Goal: Task Accomplishment & Management: Manage account settings

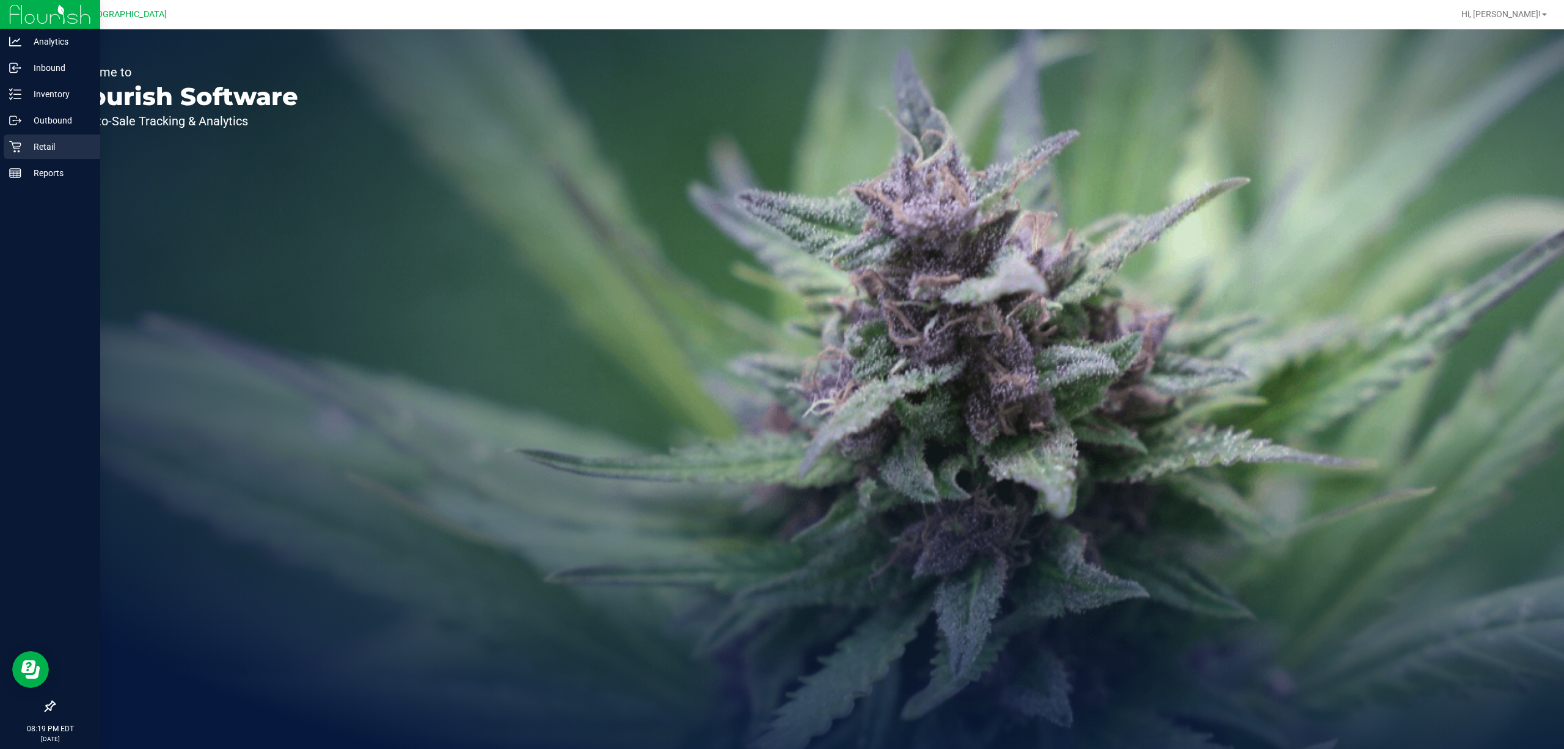
click at [31, 147] on p "Retail" at bounding box center [57, 146] width 73 height 15
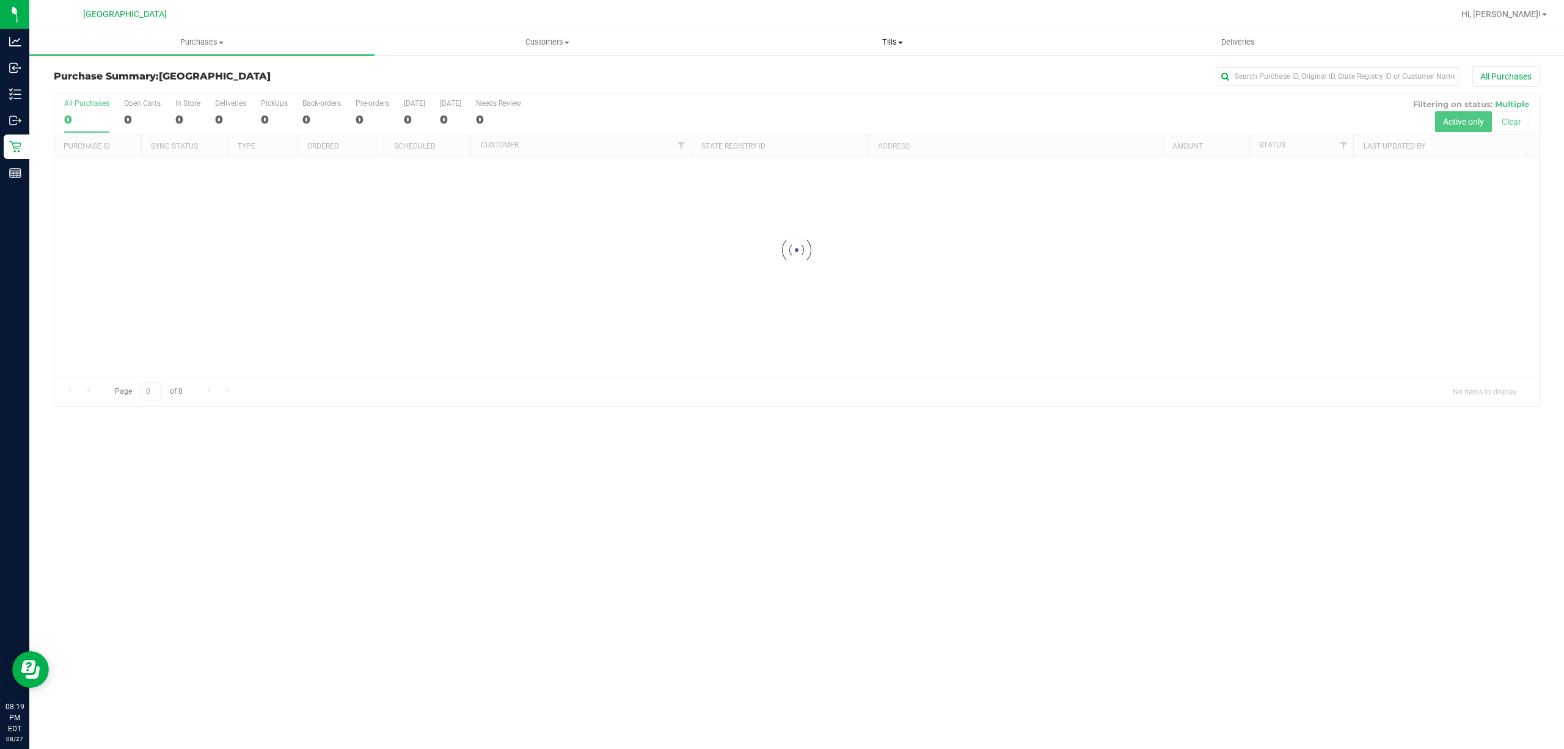
click at [900, 42] on span at bounding box center [900, 43] width 5 height 2
click at [819, 76] on li "Manage tills" at bounding box center [892, 74] width 345 height 15
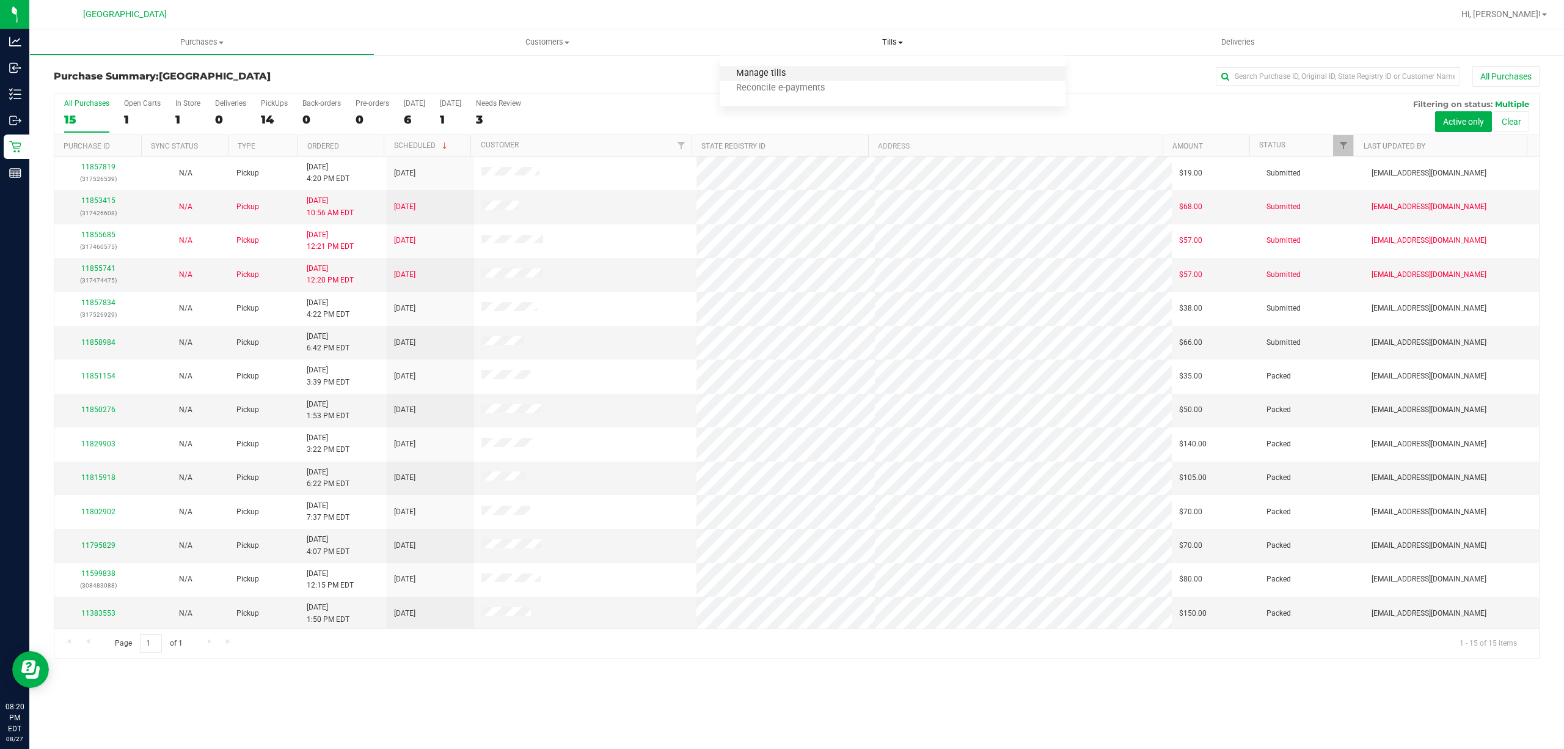
click at [788, 70] on span "Manage tills" at bounding box center [761, 73] width 82 height 10
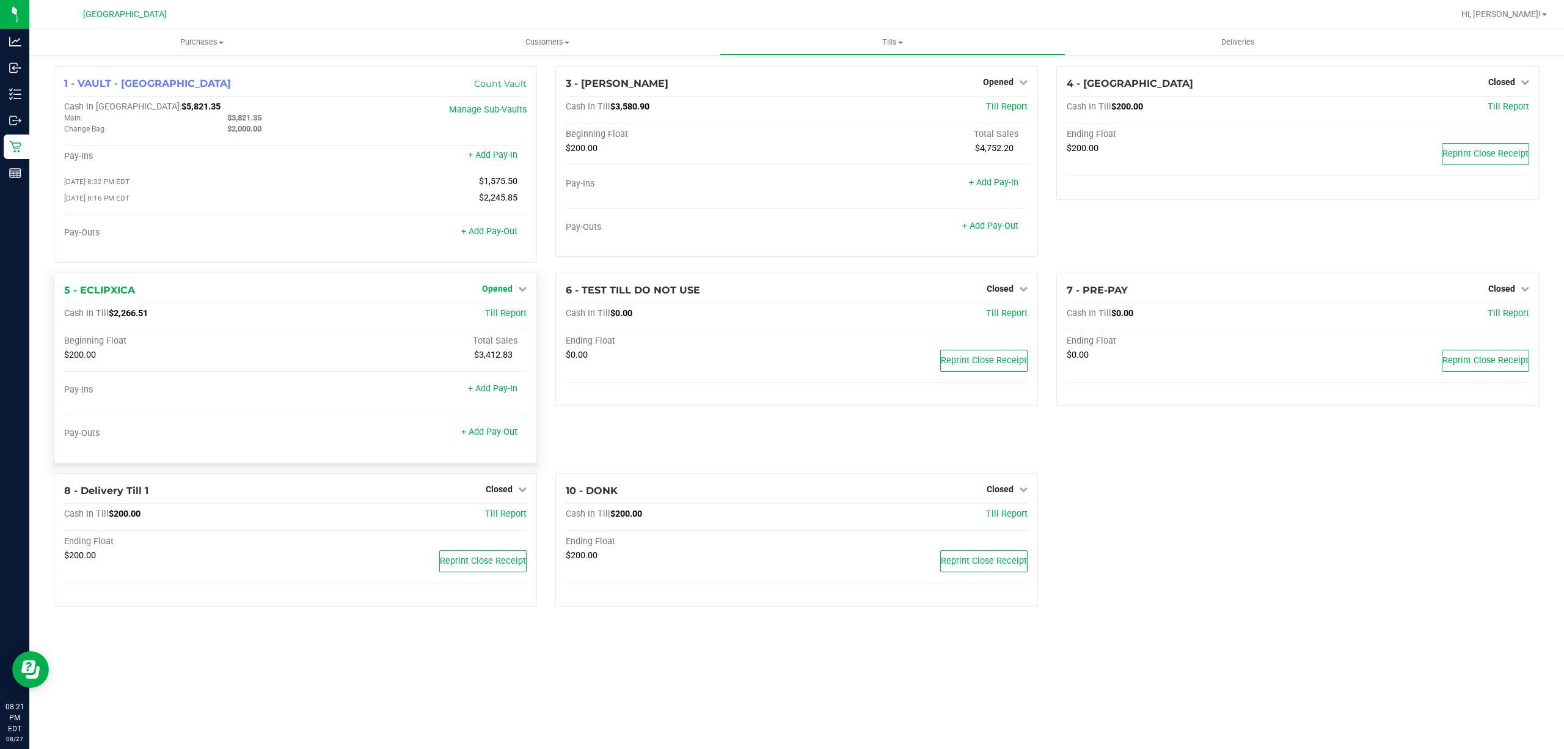
click at [497, 287] on span "Opened" at bounding box center [497, 289] width 31 height 10
click at [502, 311] on link "Close Till" at bounding box center [498, 314] width 33 height 10
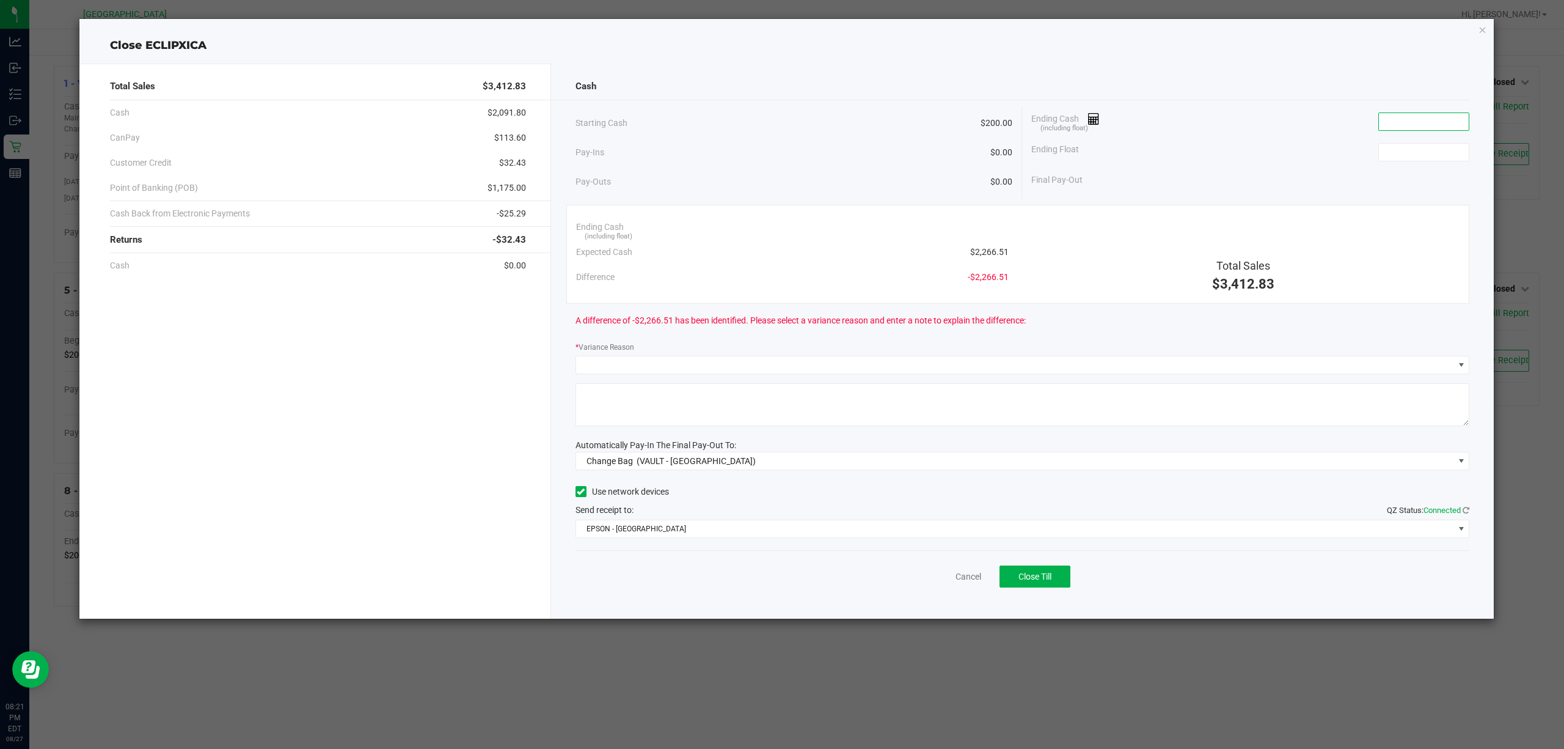
click at [1398, 122] on input at bounding box center [1424, 121] width 90 height 17
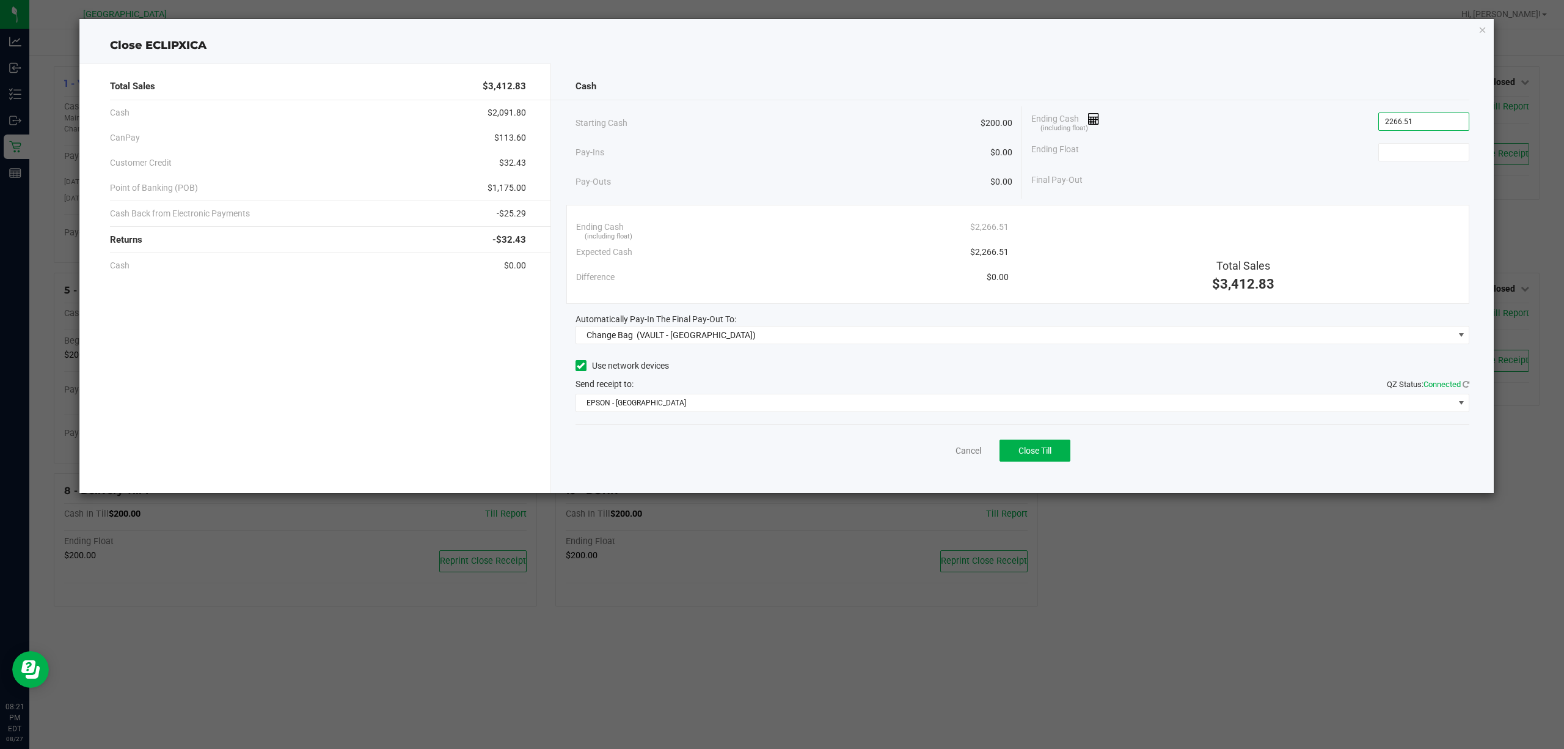
type input "$2,266.51"
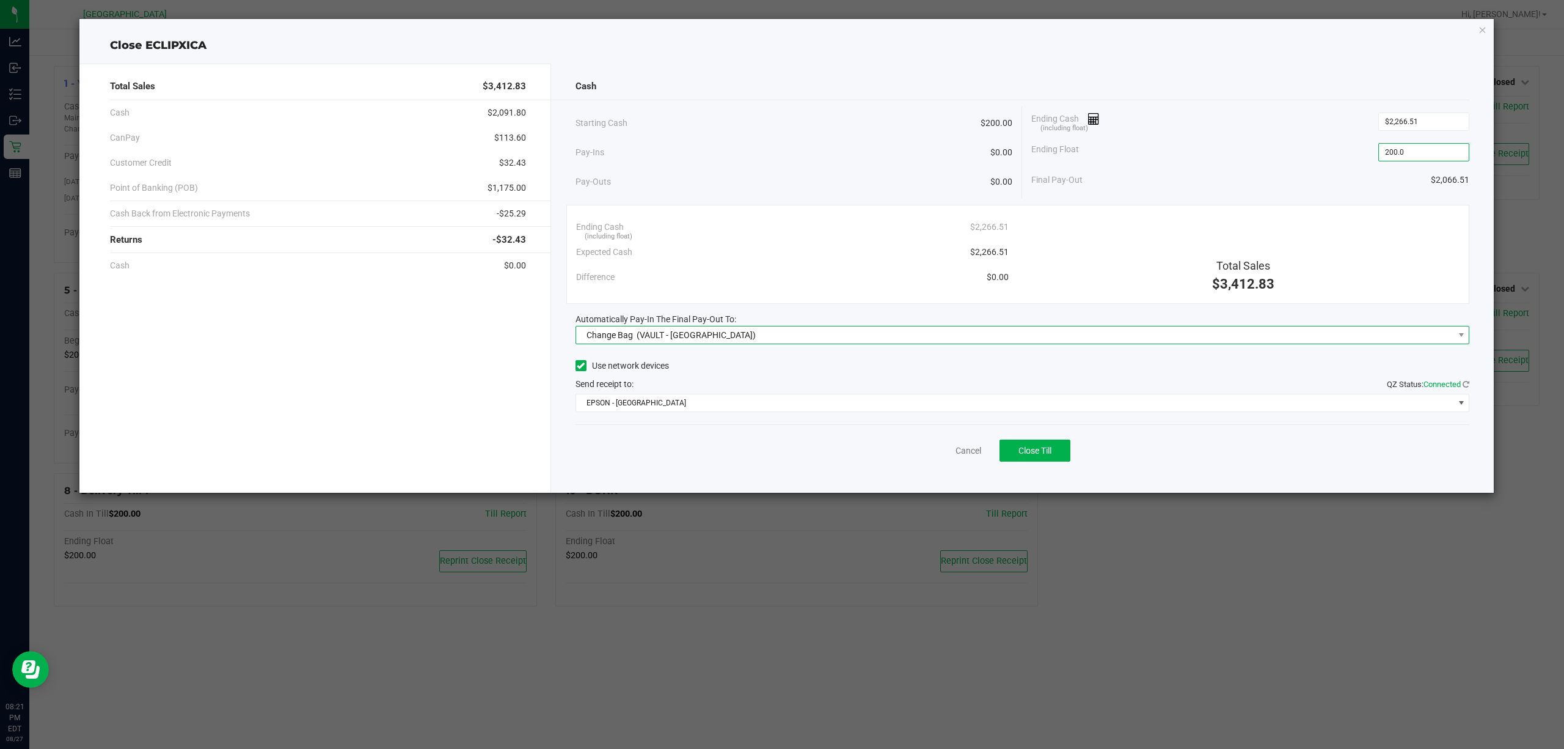
type input "$200.00"
click at [741, 334] on span "Change Bag (VAULT - [GEOGRAPHIC_DATA])" at bounding box center [1015, 334] width 878 height 17
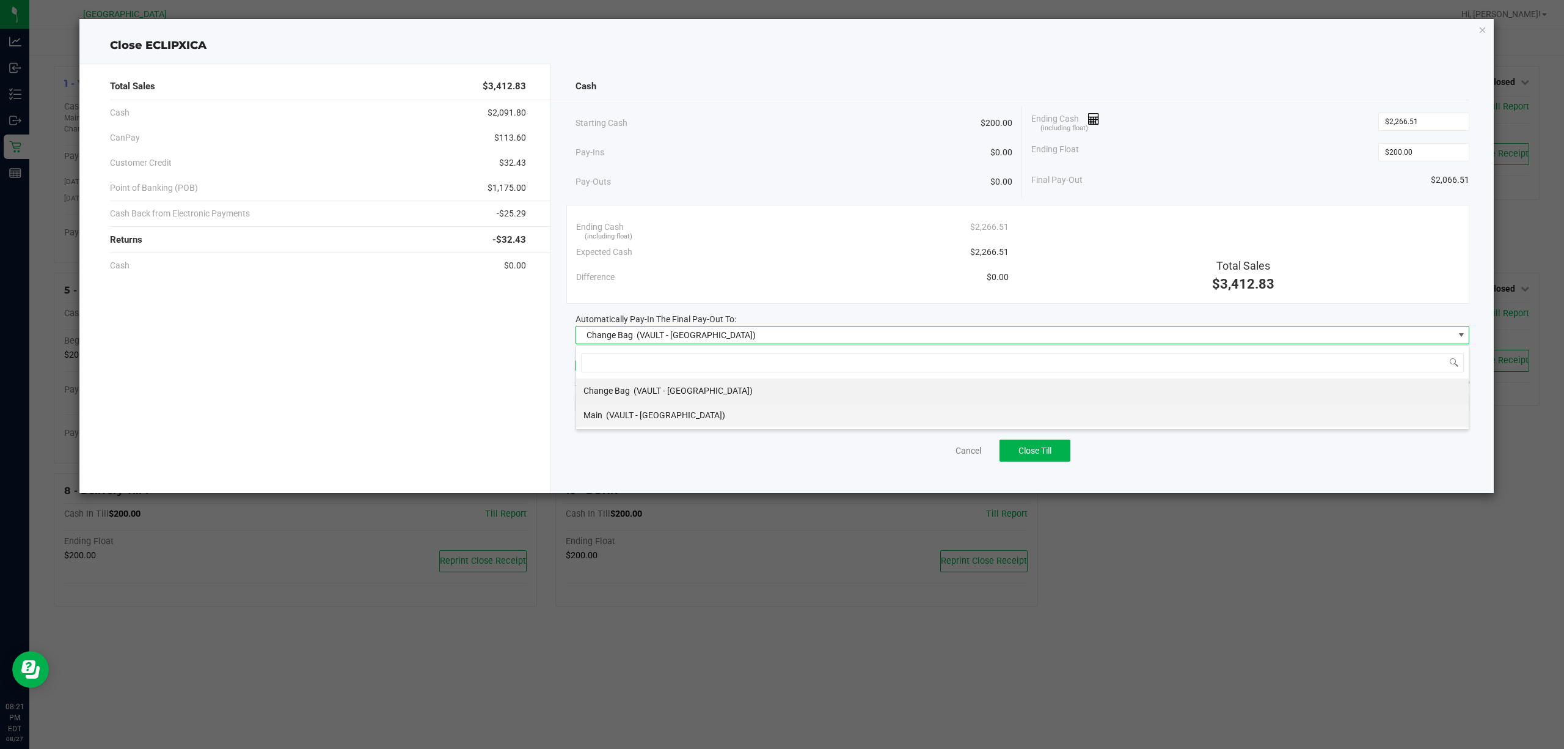
click at [676, 416] on span "(VAULT - [GEOGRAPHIC_DATA])" at bounding box center [665, 415] width 119 height 10
click at [668, 408] on span "EPSON - [GEOGRAPHIC_DATA]" at bounding box center [1015, 402] width 878 height 17
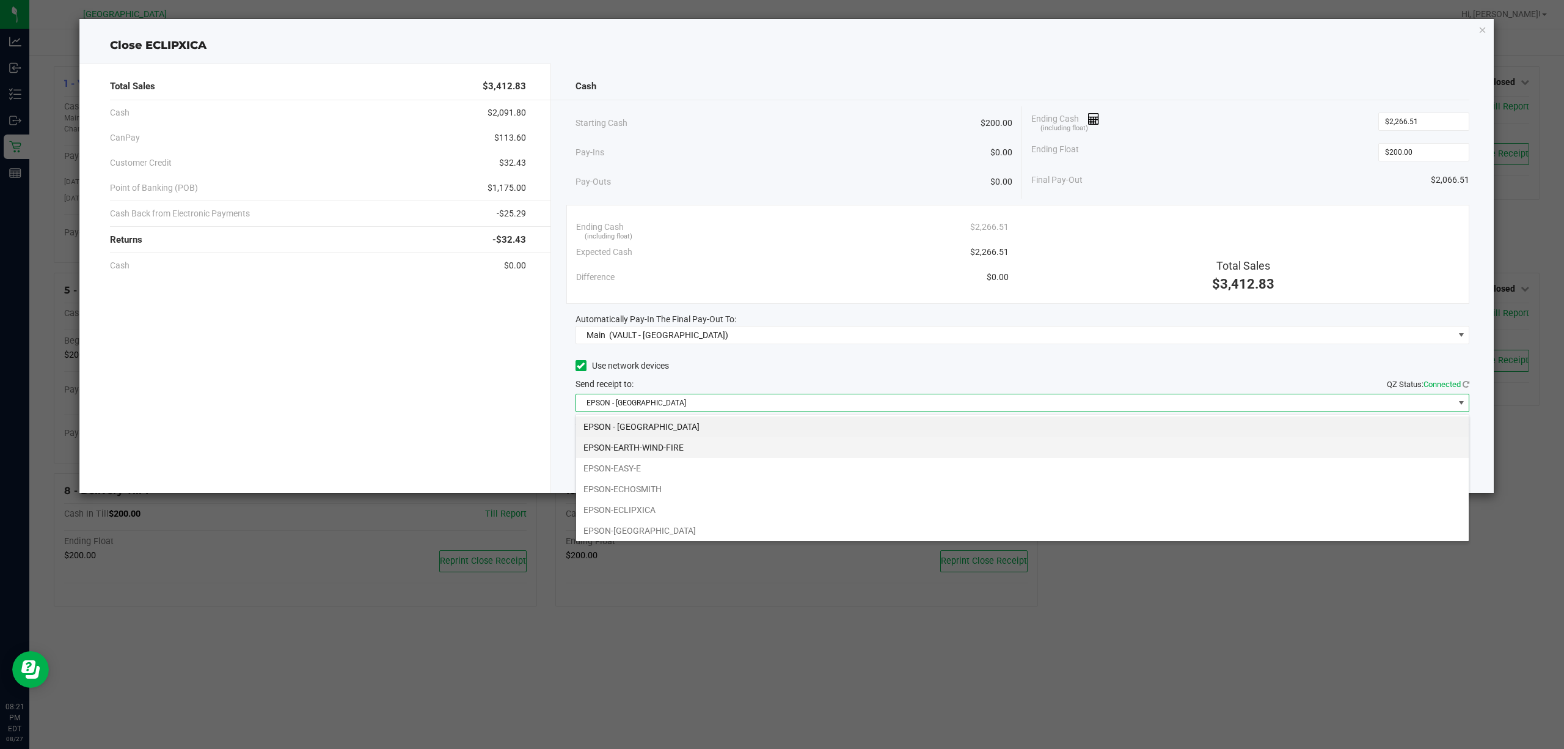
click at [629, 453] on li "EPSON-EARTH-WIND-FIRE" at bounding box center [1022, 447] width 893 height 21
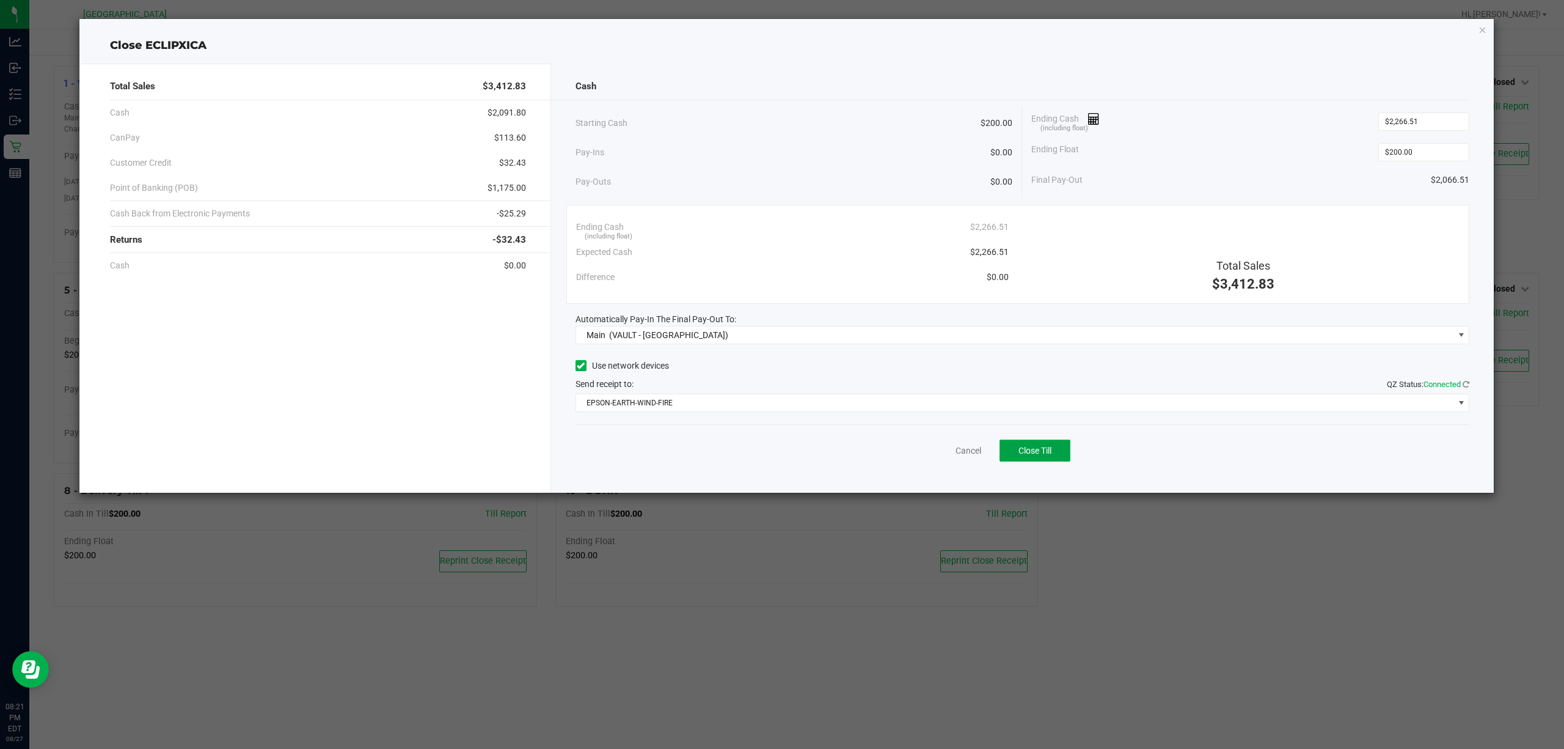
click at [1039, 453] on span "Close Till" at bounding box center [1035, 450] width 33 height 10
click at [942, 445] on div "Dismiss Reprint Closing Receipt" at bounding box center [1023, 447] width 895 height 47
click at [946, 462] on div "Dismiss Reprint Closing Receipt" at bounding box center [1023, 447] width 895 height 47
click at [947, 449] on link "Dismiss" at bounding box center [941, 450] width 29 height 13
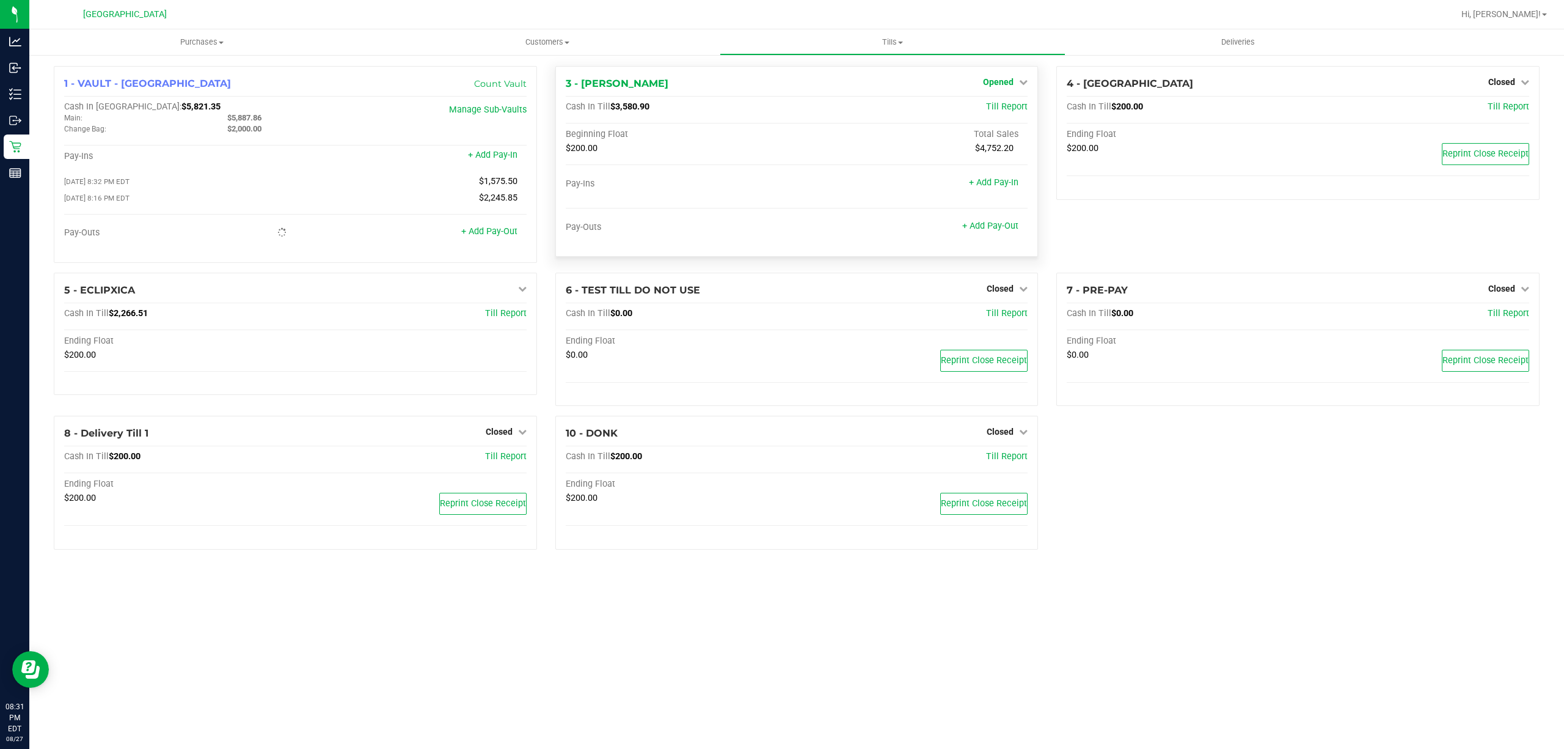
click at [1013, 81] on link "Opened" at bounding box center [1005, 82] width 45 height 10
click at [1003, 104] on link "Close Till" at bounding box center [1000, 108] width 33 height 10
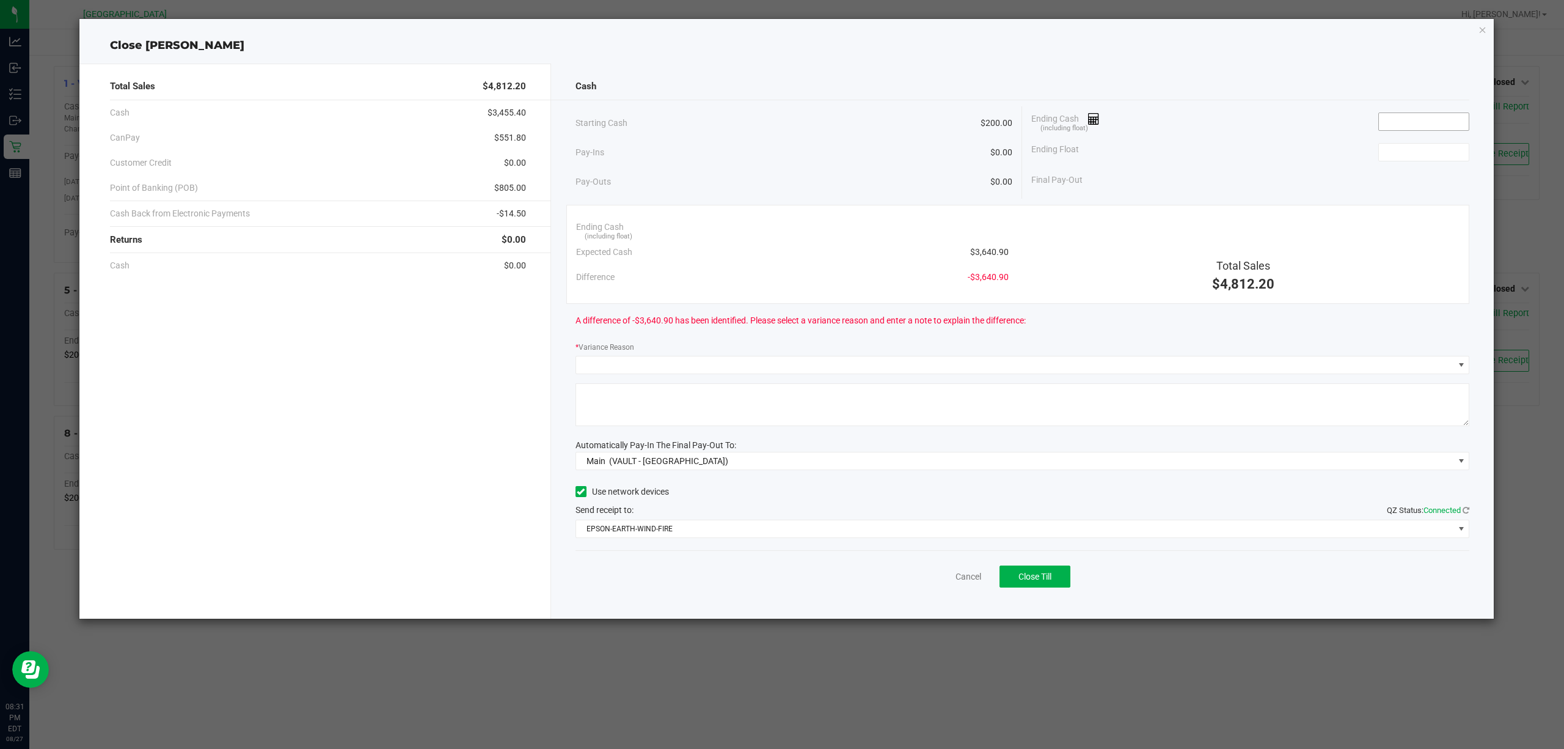
click at [1394, 121] on input at bounding box center [1424, 121] width 90 height 17
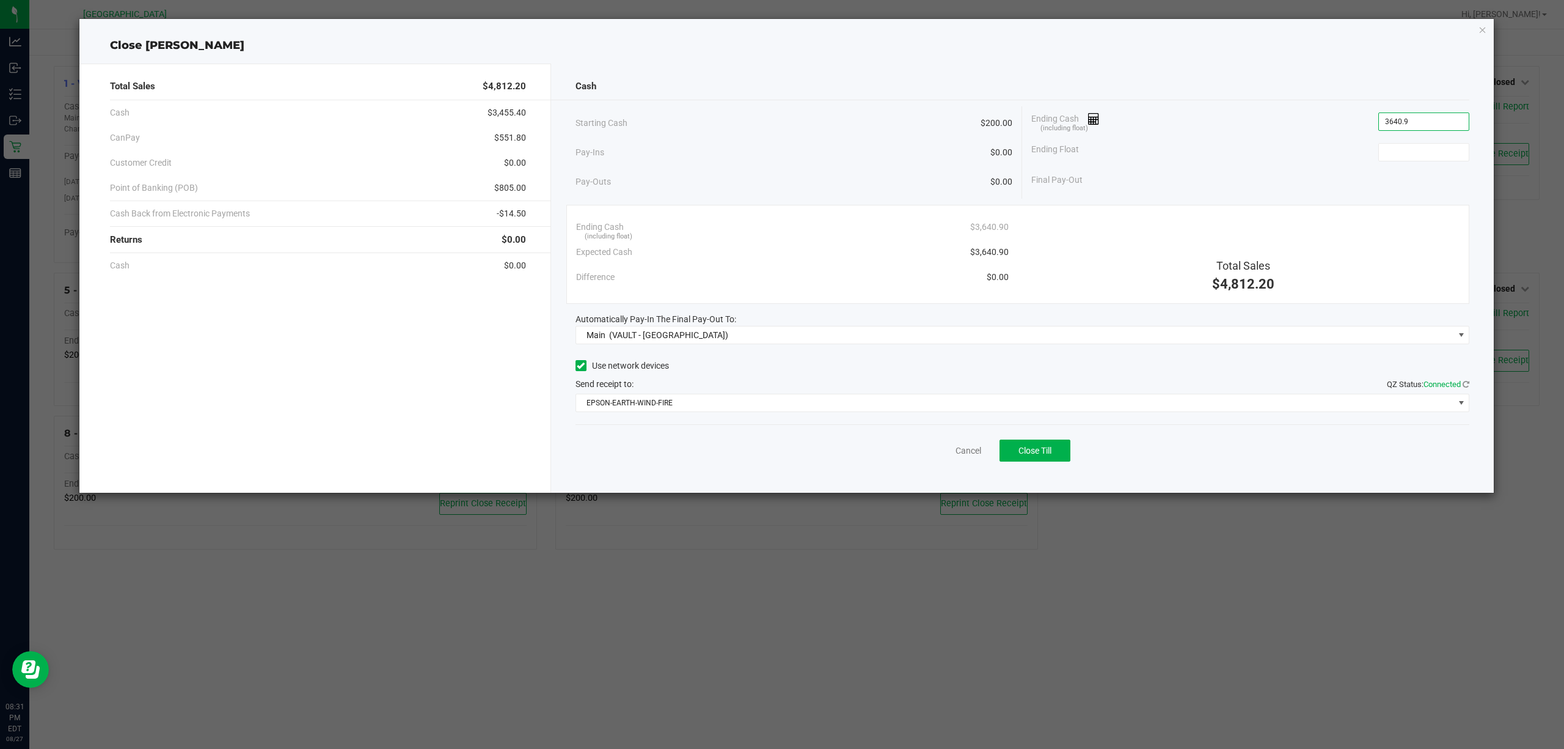
type input "$3,640.90"
type input "$200.00"
click at [1051, 450] on span "Close Till" at bounding box center [1035, 450] width 33 height 10
click at [939, 458] on div "Dismiss Reprint Closing Receipt" at bounding box center [1023, 447] width 895 height 47
click at [934, 445] on link "Dismiss" at bounding box center [941, 450] width 29 height 13
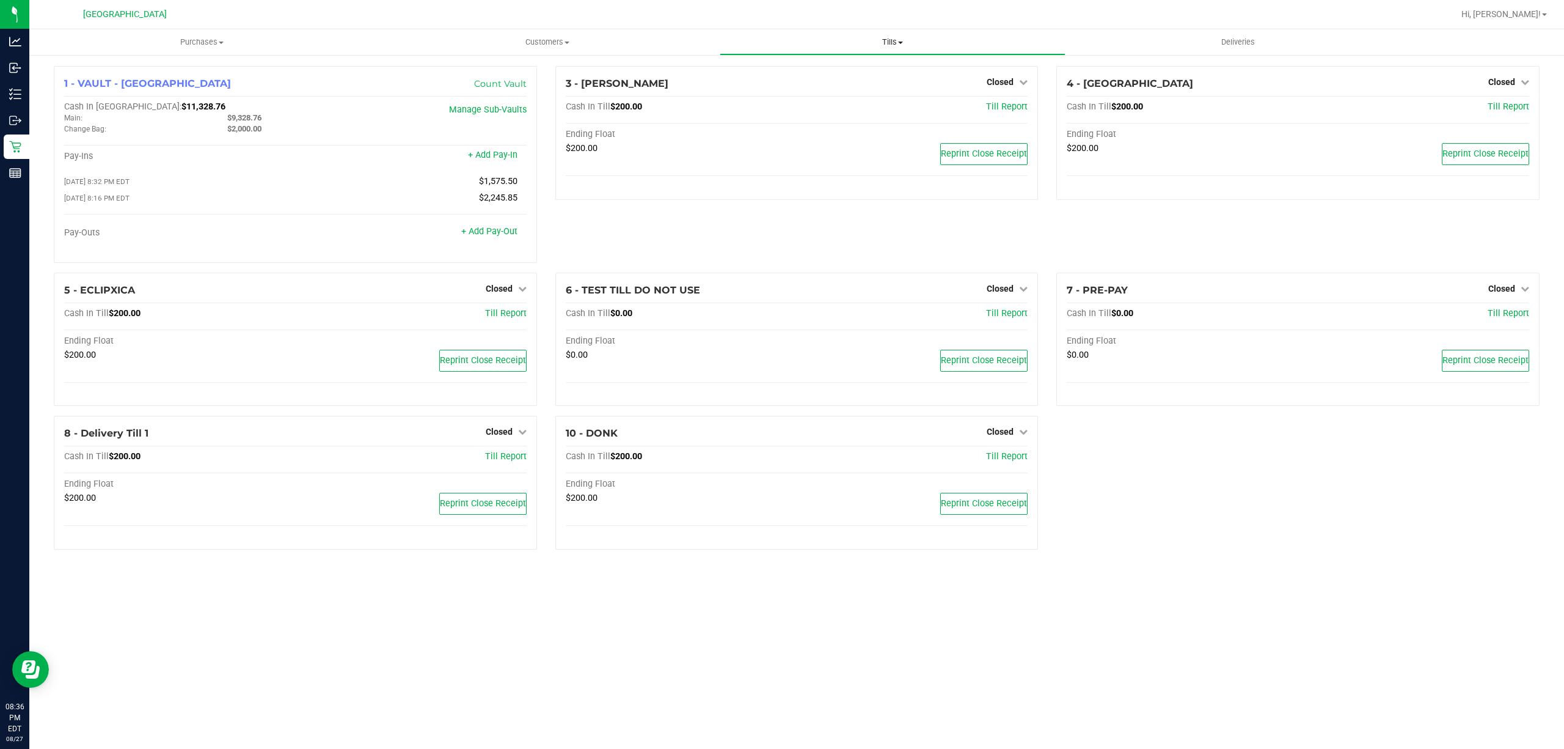
click at [914, 39] on span "Tills" at bounding box center [892, 42] width 344 height 11
click at [821, 84] on span "Reconcile e-payments" at bounding box center [781, 88] width 122 height 10
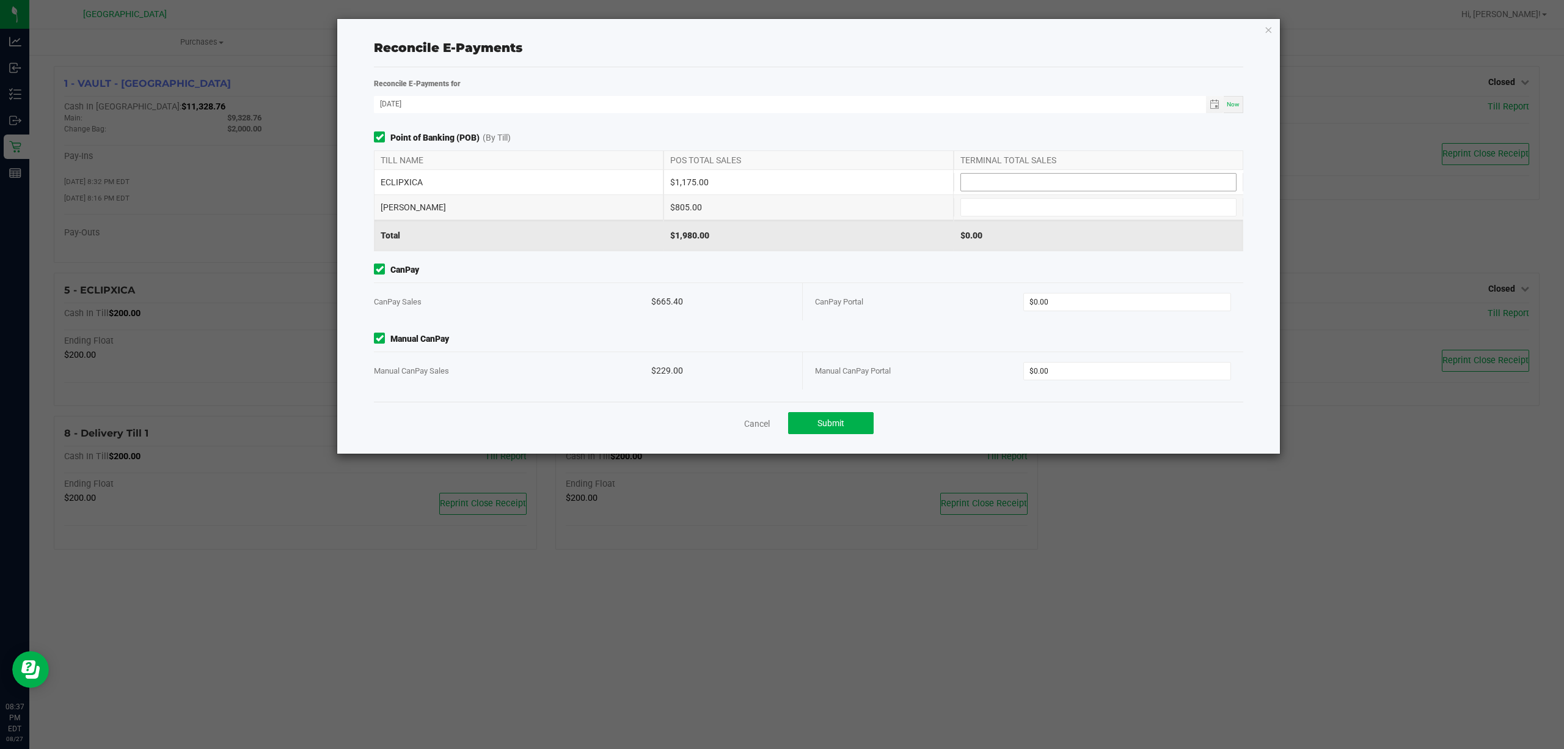
click at [1050, 179] on input at bounding box center [1098, 182] width 275 height 17
type input "$1,175.00"
type input "$805.00"
click at [1071, 304] on input "0" at bounding box center [1127, 301] width 207 height 17
type input "$665.40"
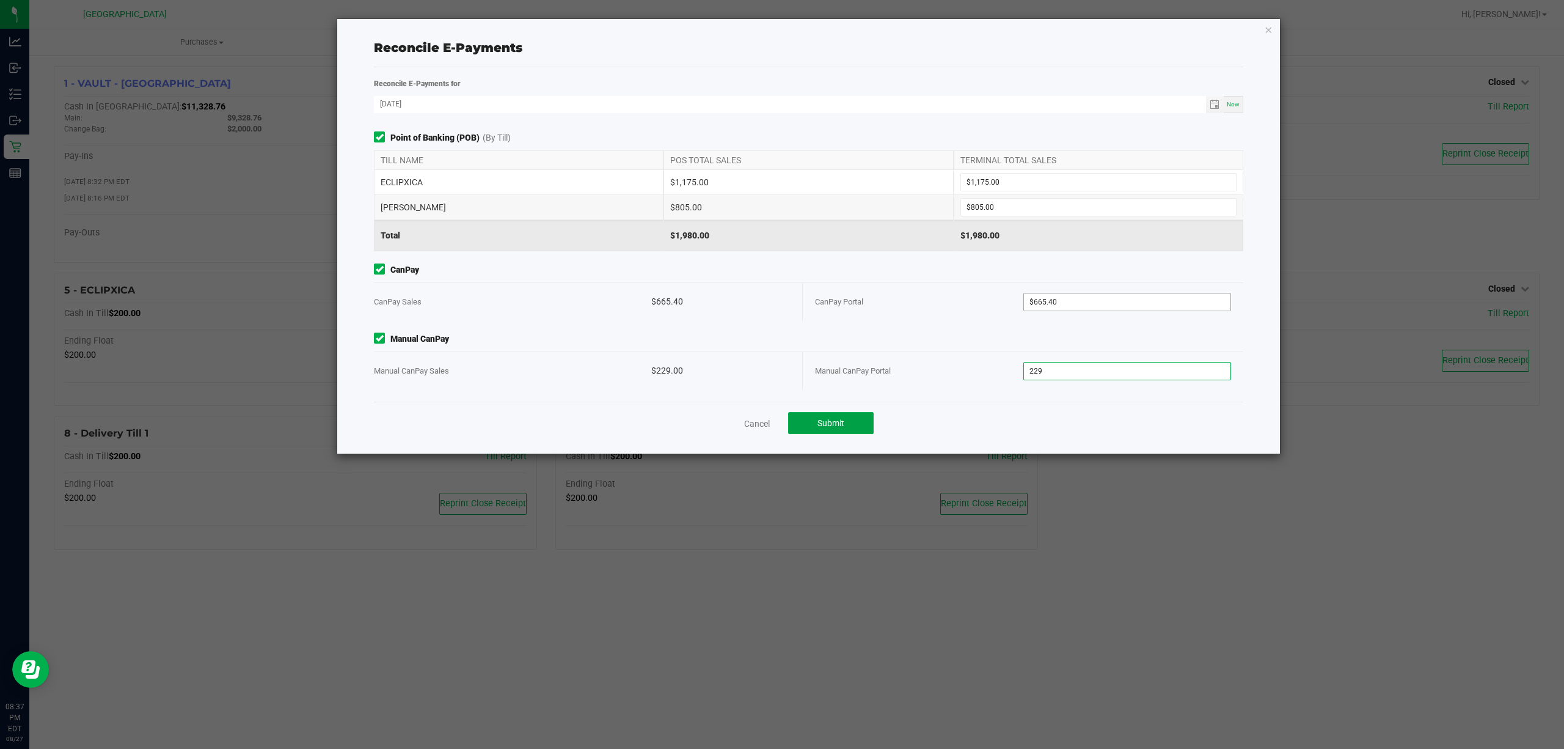
type input "$229.00"
click at [835, 394] on div "Point of Banking (POB) (By Till) TILL NAME POS TOTAL SALES TERMINAL TOTAL SALES…" at bounding box center [809, 266] width 888 height 270
click at [822, 413] on button "Submit" at bounding box center [831, 423] width 86 height 22
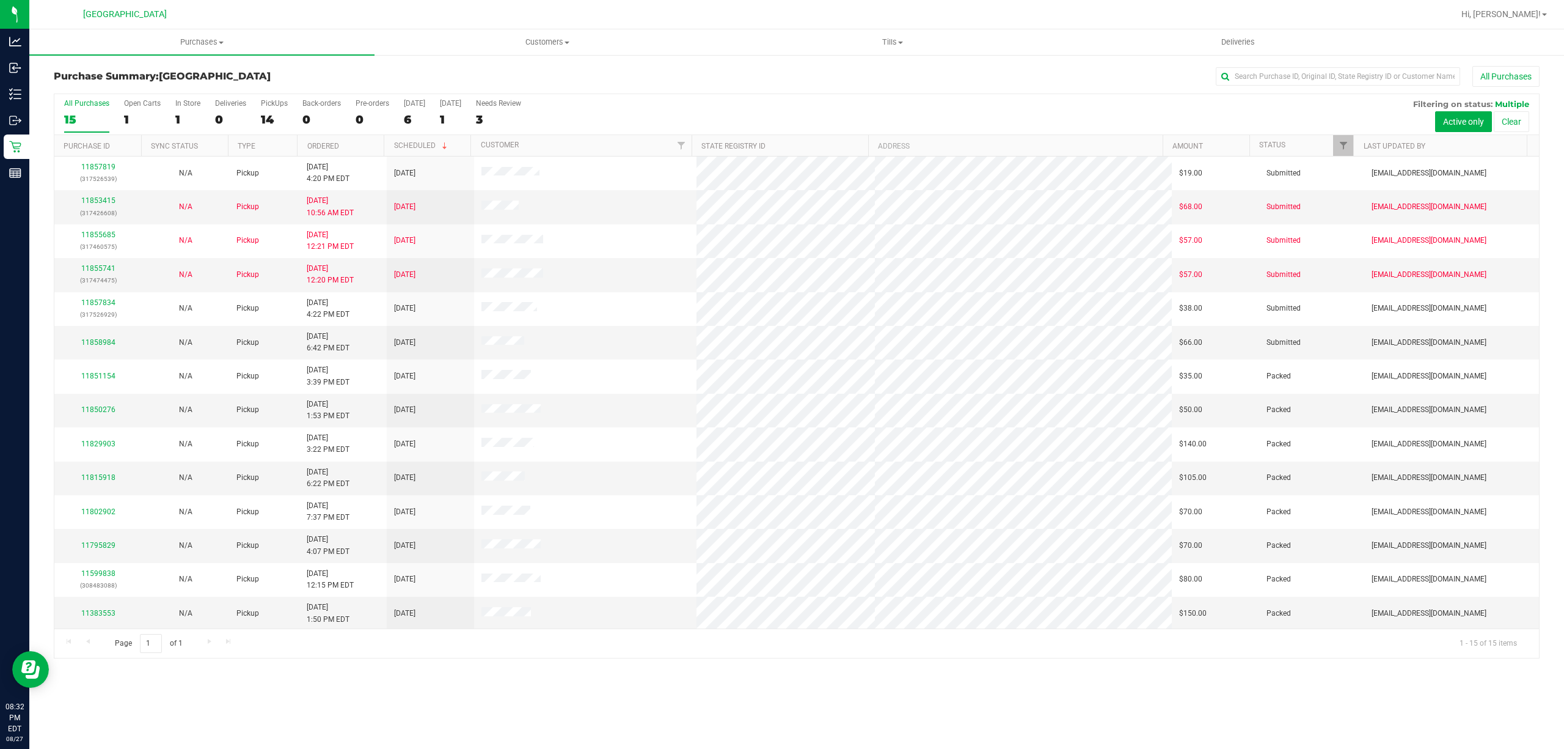
click at [386, 676] on div "Purchases Summary of purchases Fulfillment All purchases Customers All customer…" at bounding box center [796, 388] width 1535 height 719
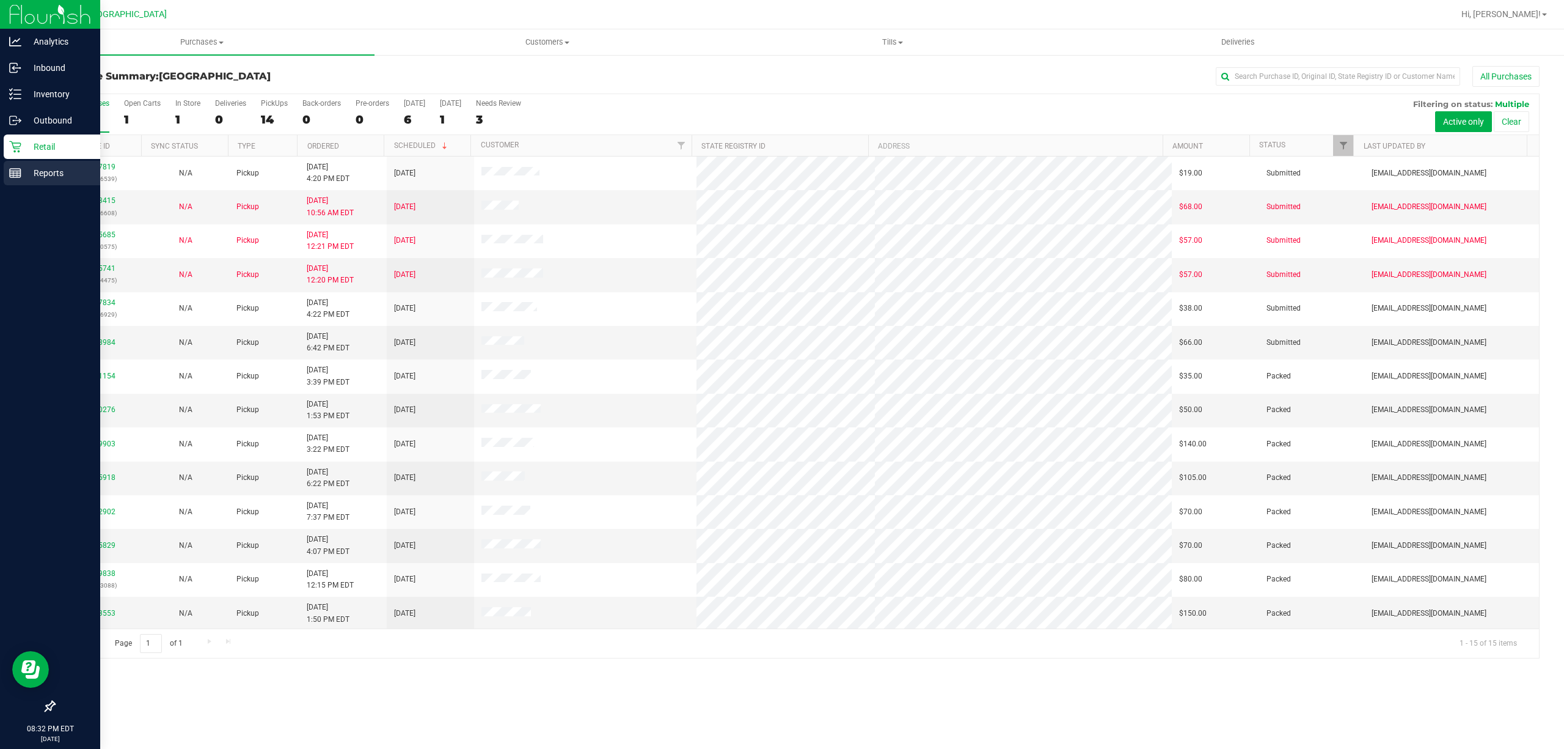
click at [25, 164] on div "Reports" at bounding box center [52, 173] width 97 height 24
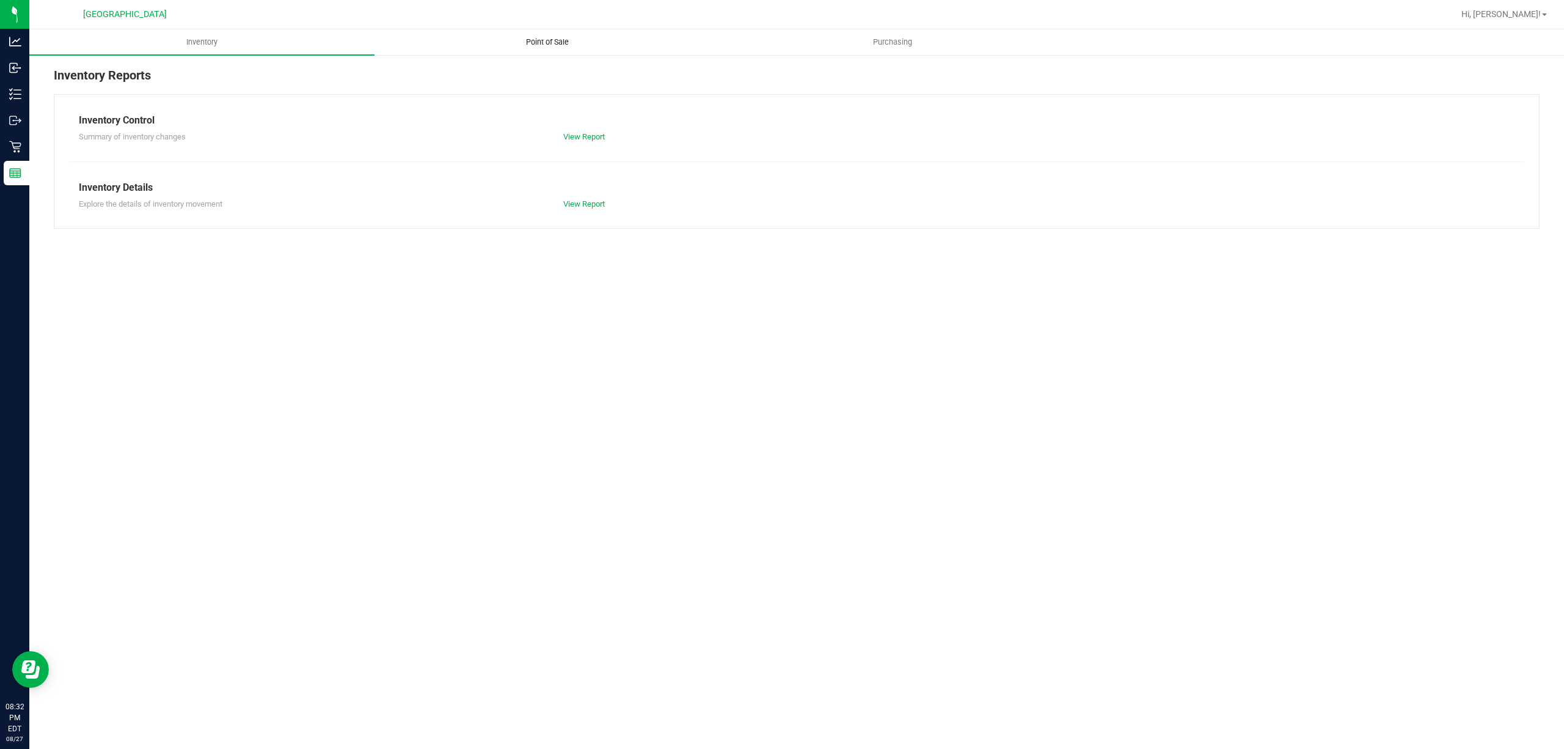
drag, startPoint x: 571, startPoint y: 52, endPoint x: 565, endPoint y: 49, distance: 6.3
click at [570, 51] on uib-tab-heading "Point of Sale" at bounding box center [547, 42] width 344 height 24
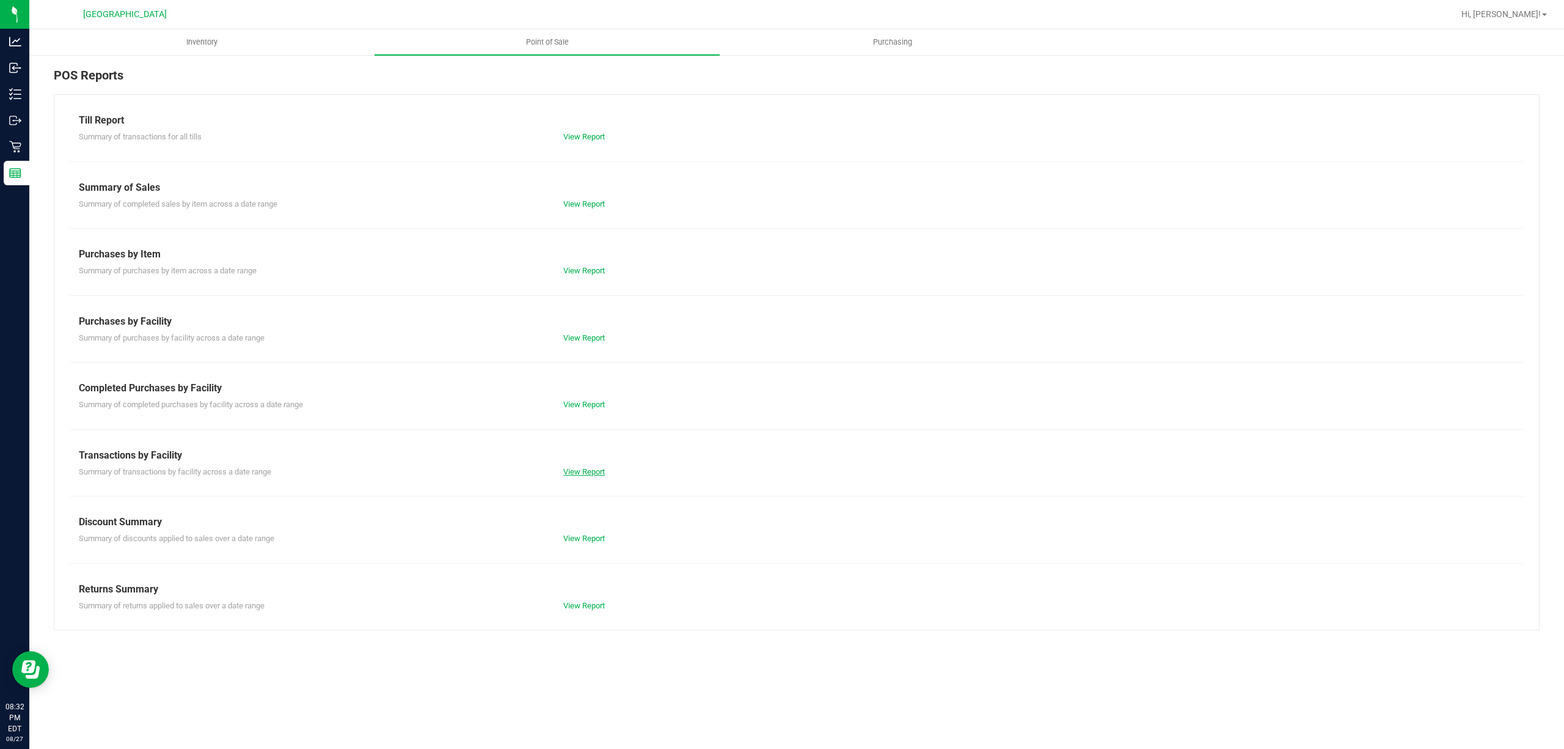
click at [577, 475] on link "View Report" at bounding box center [584, 471] width 42 height 9
